Goal: Task Accomplishment & Management: Use online tool/utility

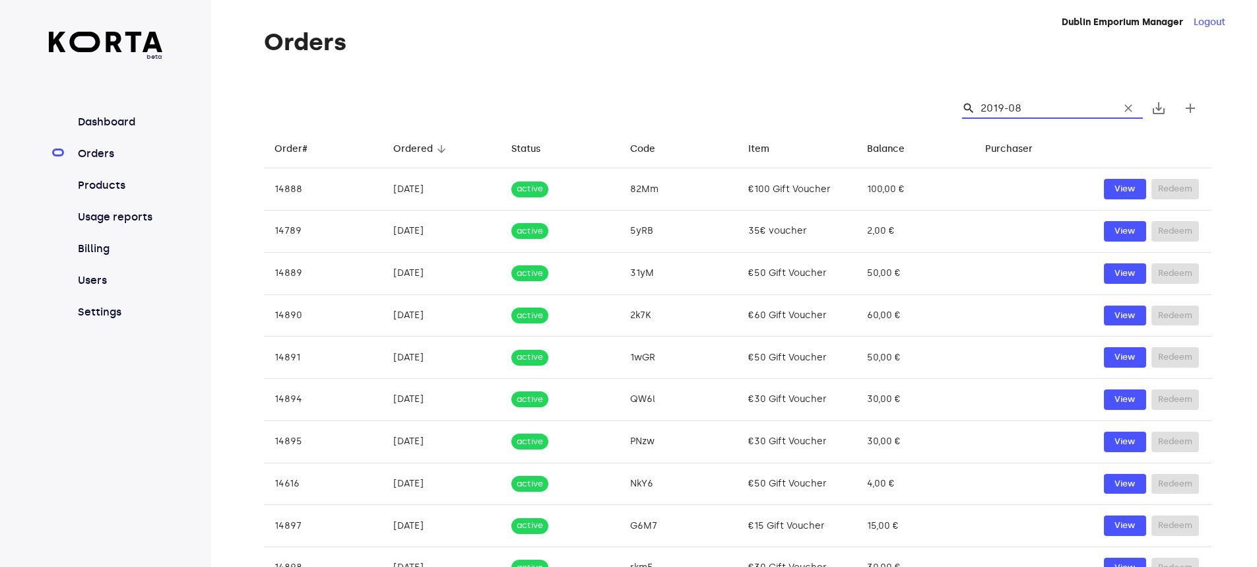
type input "2019-0"
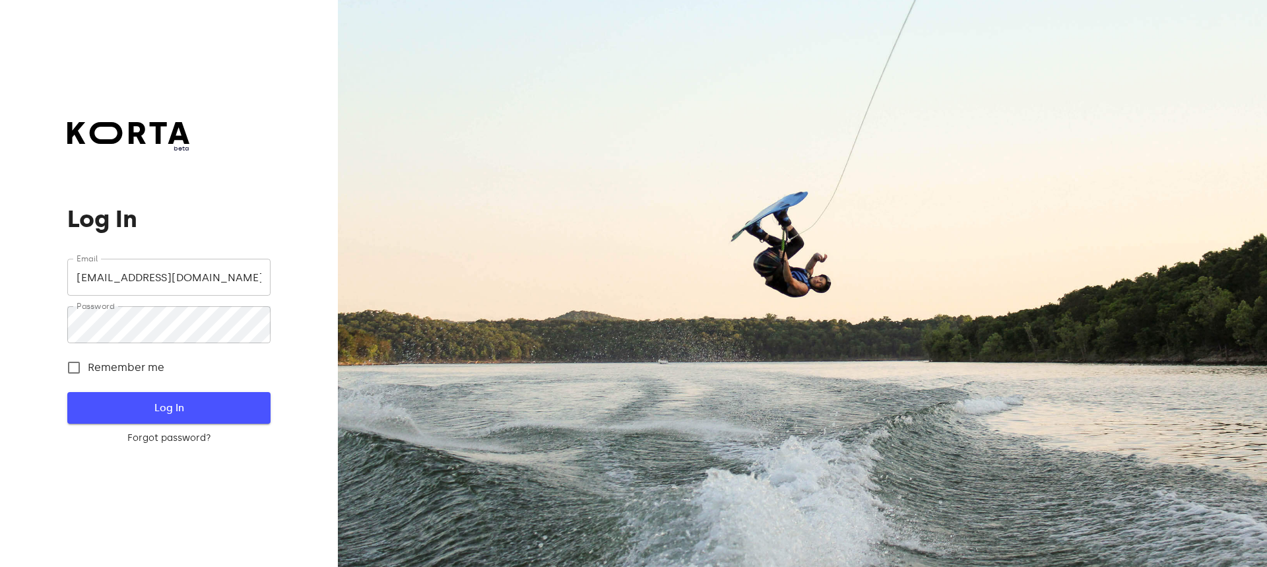
click at [185, 404] on span "Log In" at bounding box center [168, 407] width 160 height 17
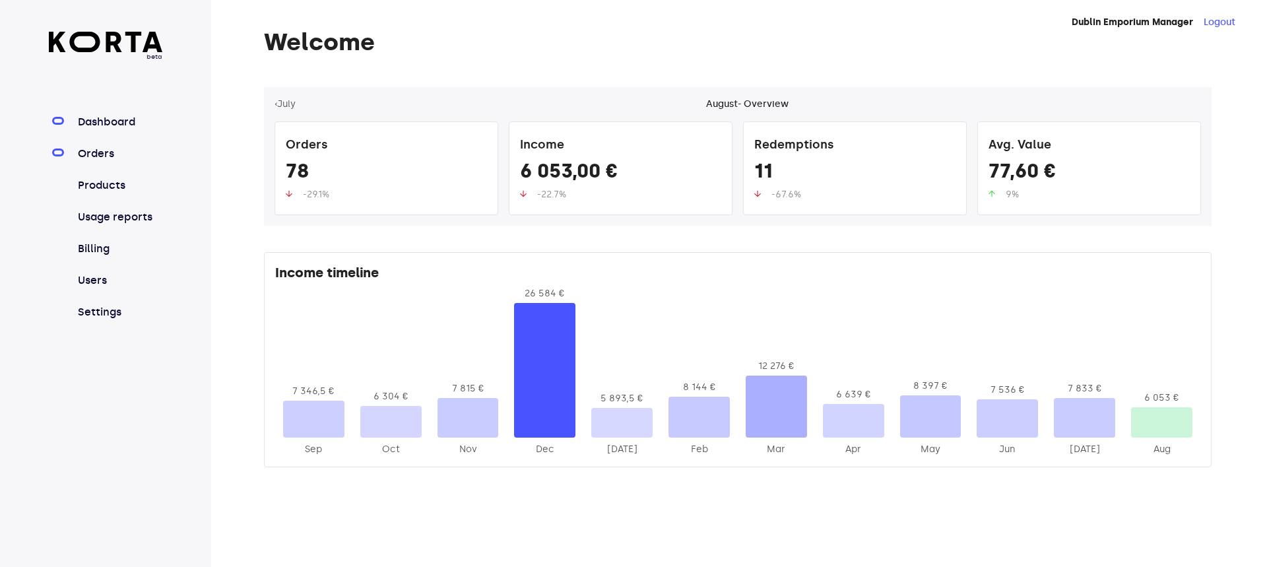
click at [102, 150] on link "Orders" at bounding box center [119, 154] width 88 height 16
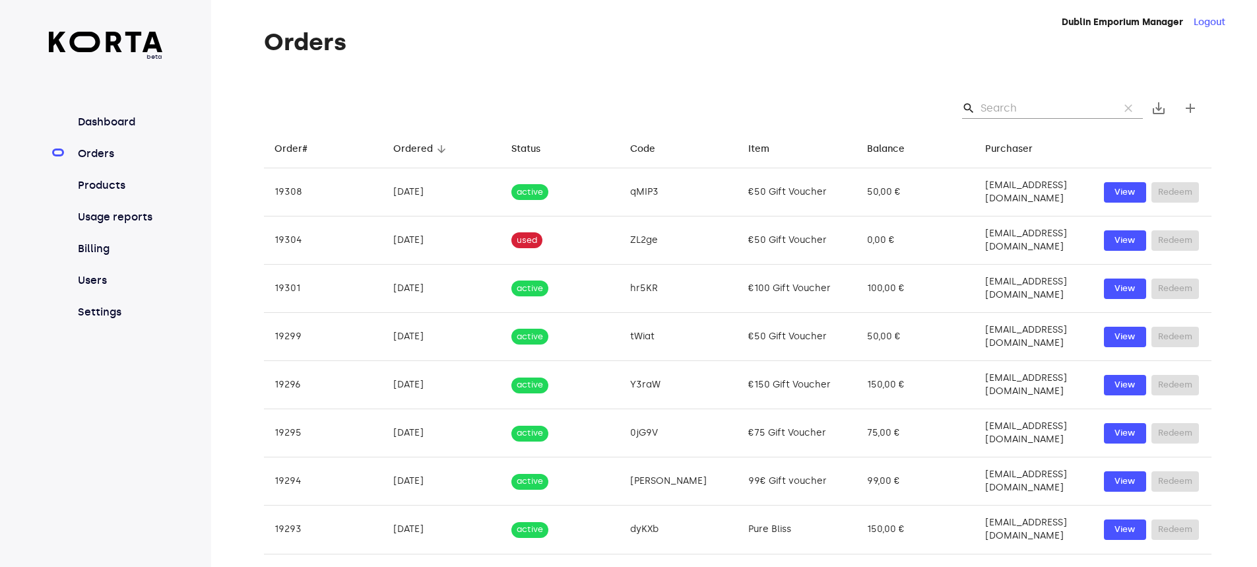
click at [1021, 110] on input "Search" at bounding box center [1044, 108] width 128 height 21
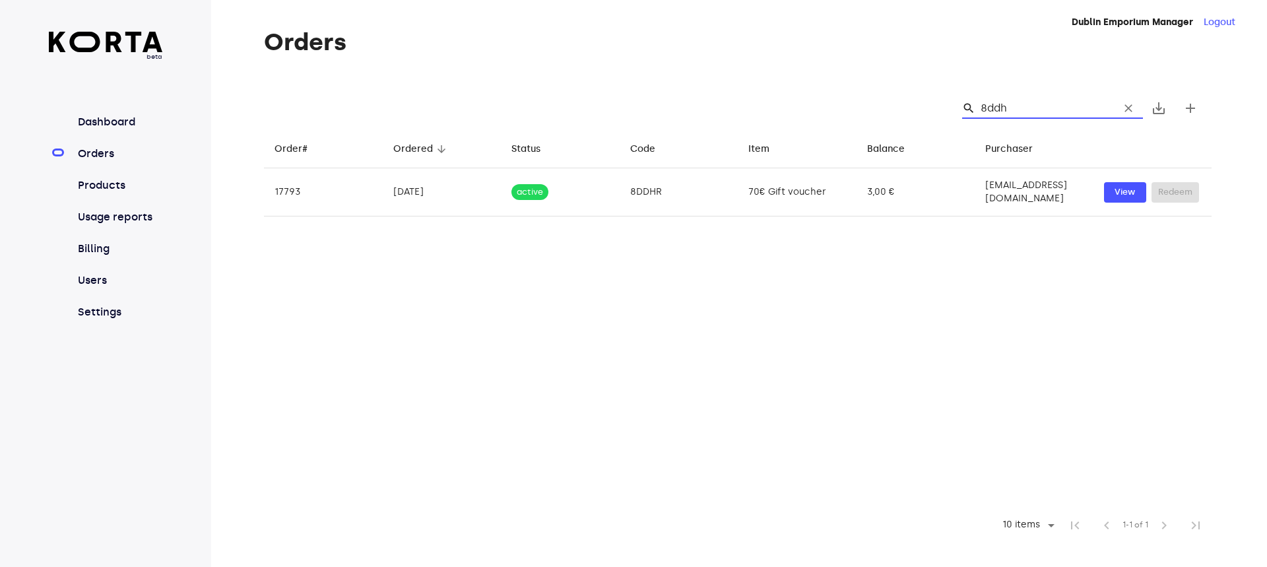
type input "8ddhr"
drag, startPoint x: 1027, startPoint y: 106, endPoint x: 977, endPoint y: 105, distance: 49.5
click at [977, 105] on div "search 8ddhr clear" at bounding box center [1052, 108] width 181 height 21
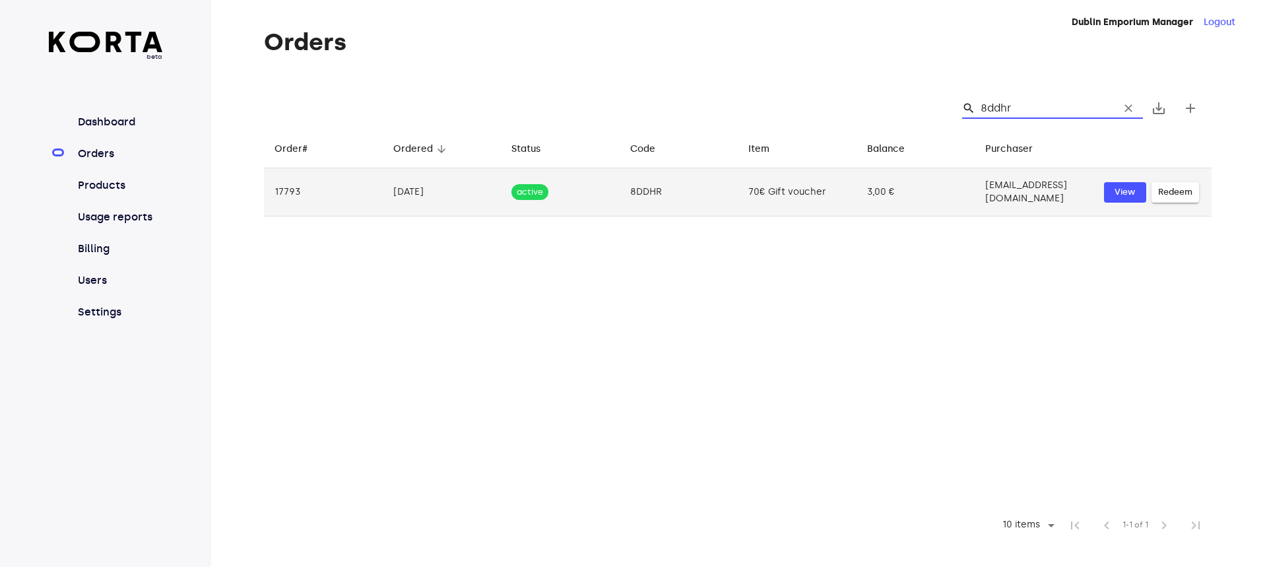
click at [1178, 187] on span "Redeem" at bounding box center [1175, 192] width 34 height 15
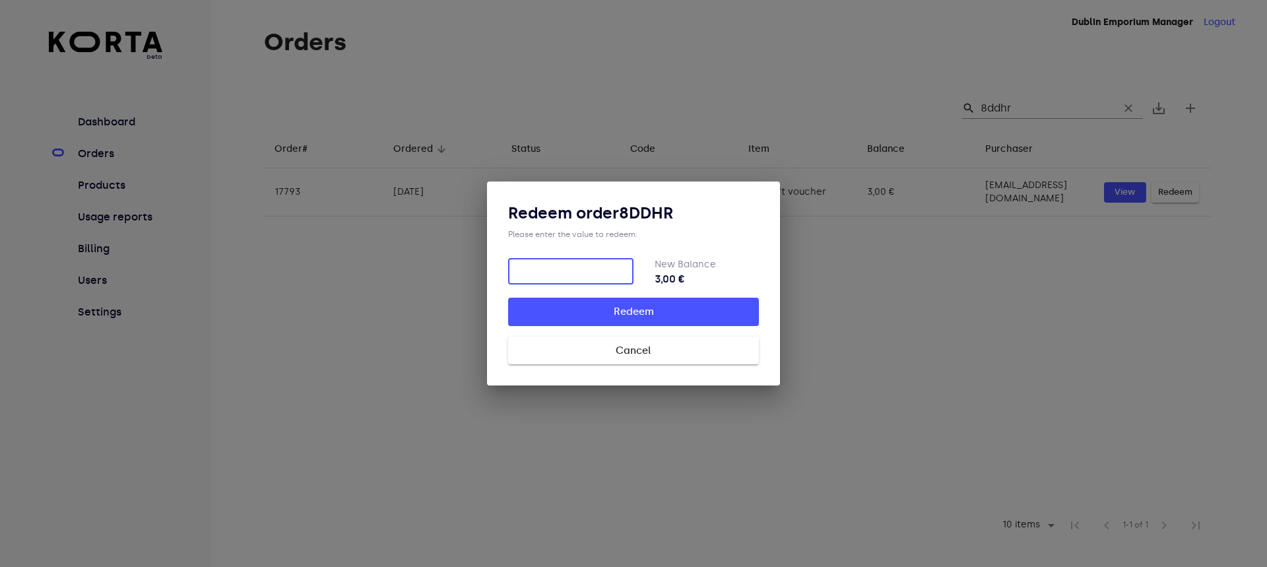
click at [596, 265] on input "number" at bounding box center [570, 271] width 125 height 26
type input "3"
click at [636, 311] on span "Redeem" at bounding box center [633, 311] width 209 height 17
